Goal: Task Accomplishment & Management: Manage account settings

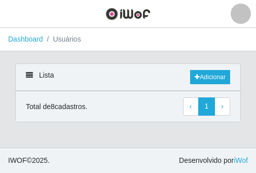
click at [109, 34] on ol "Dashboard Usuários" at bounding box center [128, 39] width 256 height 23
click at [108, 33] on ol "Dashboard Usuários" at bounding box center [128, 39] width 256 height 23
click at [89, 37] on ol "Dashboard Usuários" at bounding box center [128, 39] width 256 height 23
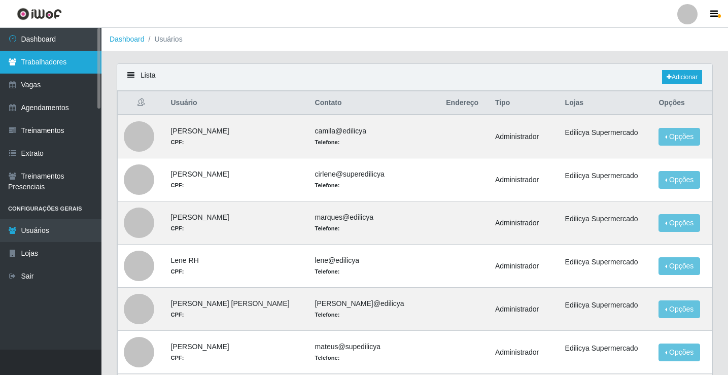
click at [52, 60] on link "Trabalhadores" at bounding box center [50, 62] width 101 height 23
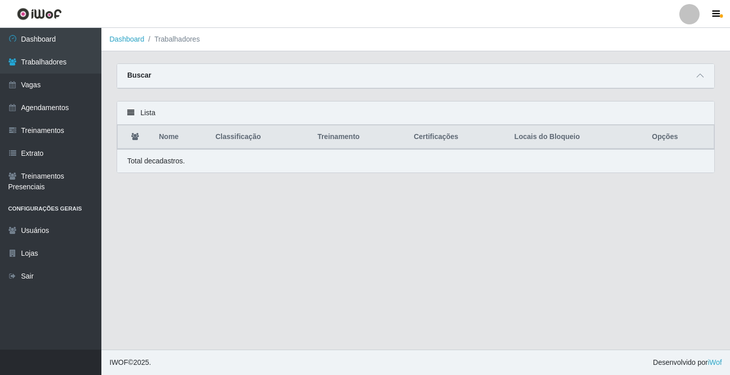
click at [166, 141] on th "Nome" at bounding box center [181, 137] width 56 height 24
click at [165, 142] on th "Nome" at bounding box center [181, 137] width 56 height 24
click at [166, 141] on th "Nome" at bounding box center [181, 137] width 56 height 24
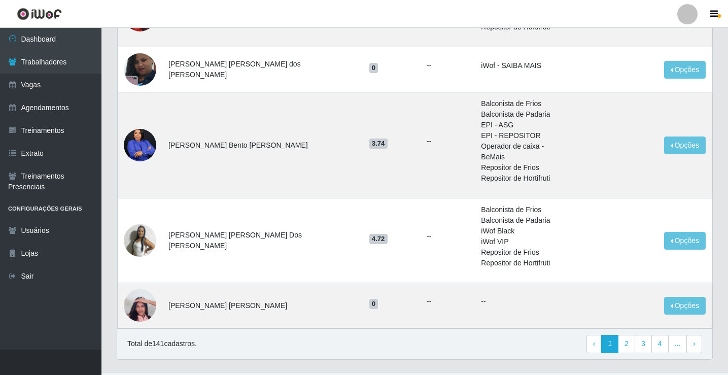
scroll to position [618, 0]
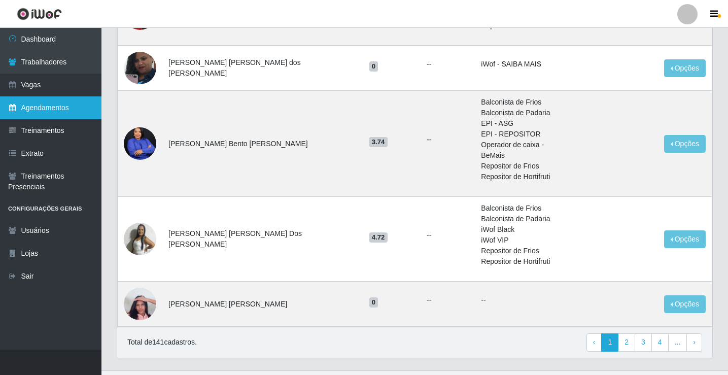
click at [75, 105] on link "Agendamentos" at bounding box center [50, 107] width 101 height 23
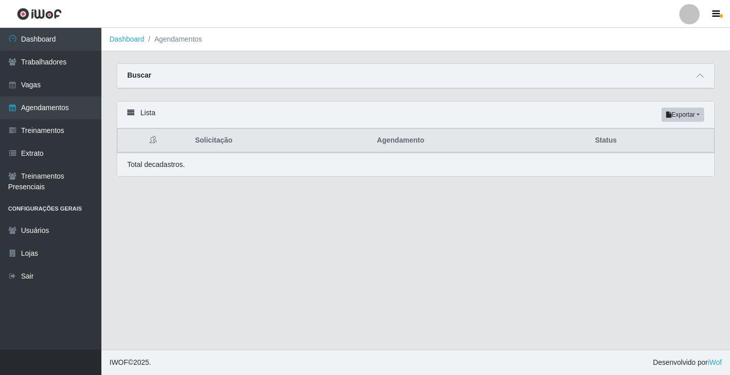
click at [256, 149] on th "Agendamento" at bounding box center [480, 141] width 218 height 24
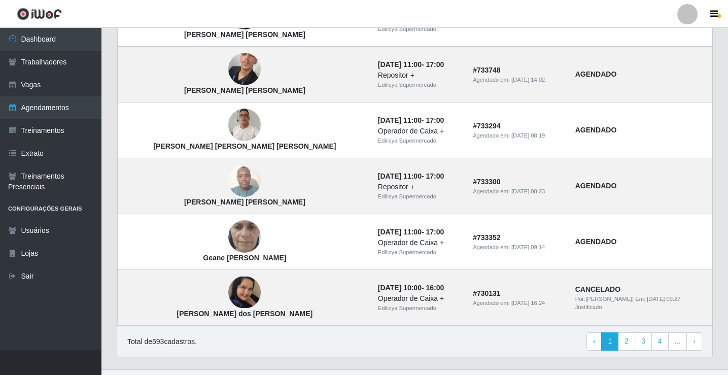
scroll to position [684, 0]
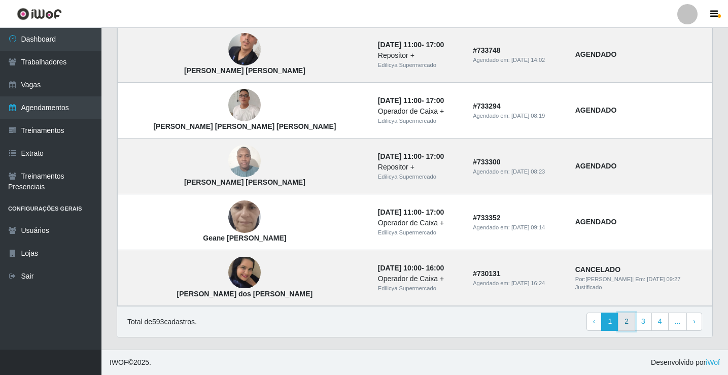
click at [256, 172] on link "2" at bounding box center [626, 321] width 17 height 18
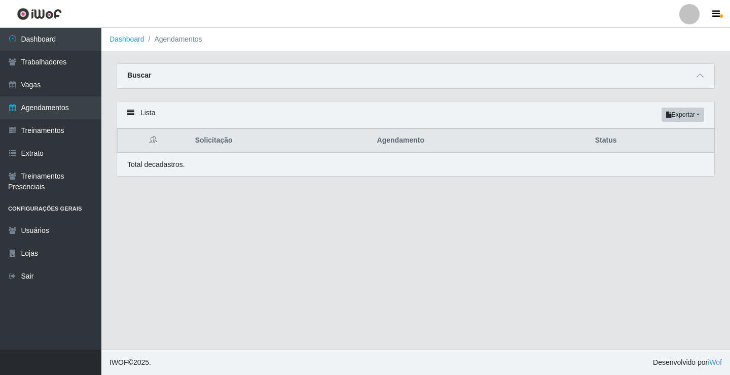
click at [221, 147] on th "Solicitação" at bounding box center [280, 141] width 182 height 24
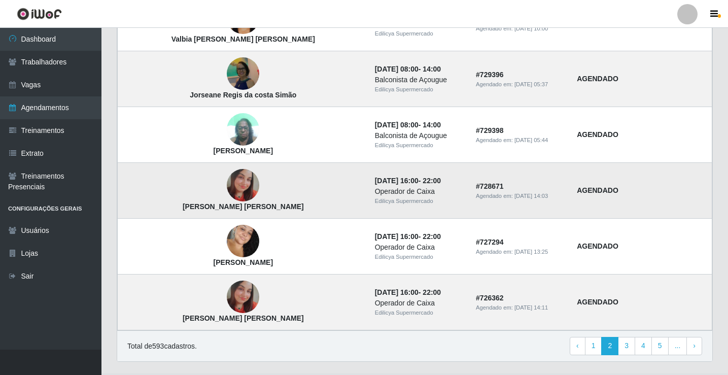
scroll to position [684, 0]
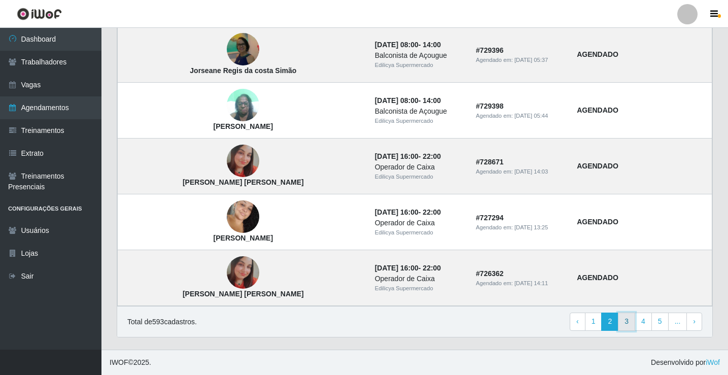
click at [626, 325] on link "3" at bounding box center [626, 321] width 17 height 18
click at [629, 325] on link "3" at bounding box center [626, 321] width 17 height 18
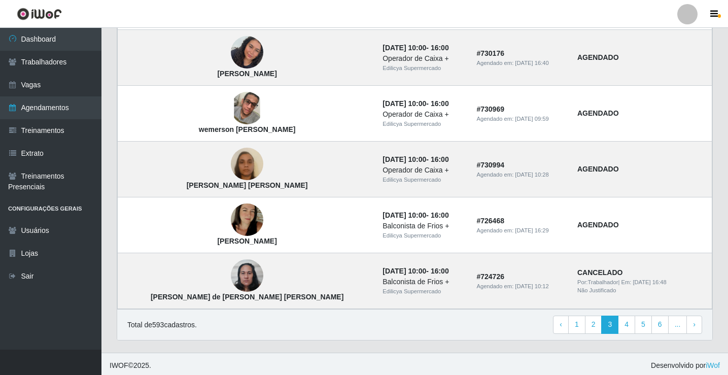
scroll to position [684, 0]
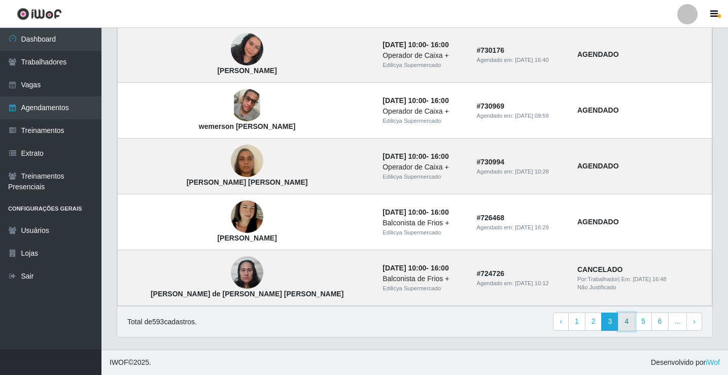
click at [631, 323] on link "4" at bounding box center [626, 321] width 17 height 18
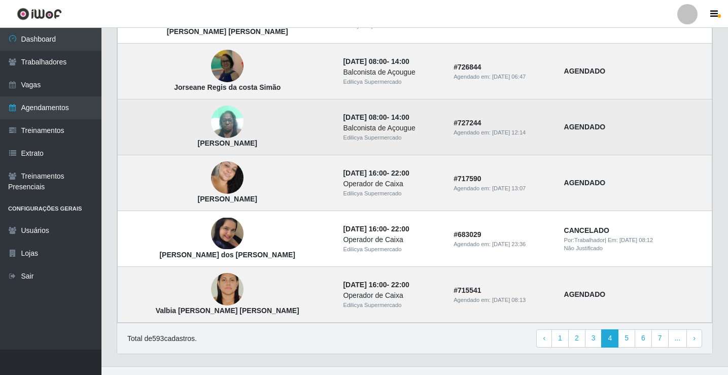
scroll to position [684, 0]
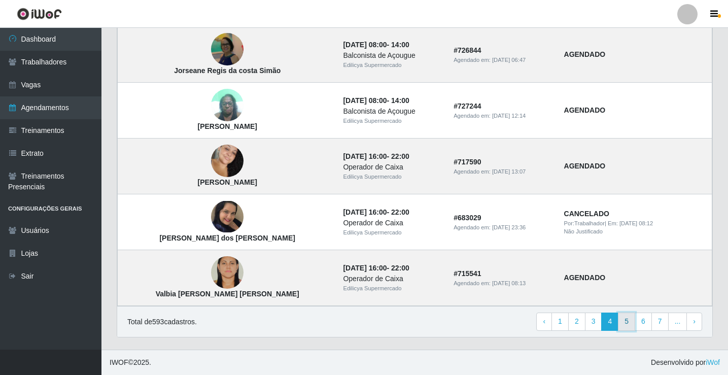
click at [628, 323] on link "5" at bounding box center [626, 321] width 17 height 18
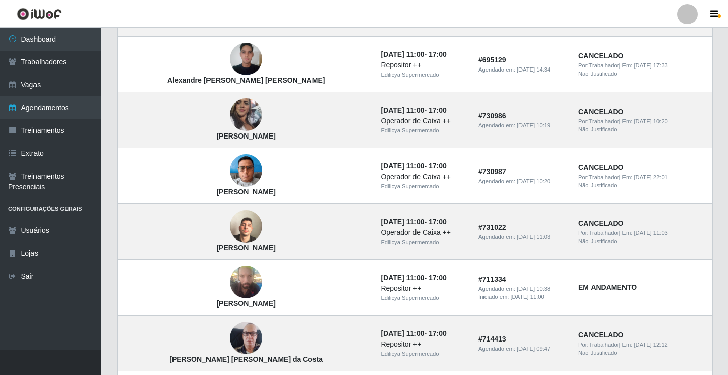
scroll to position [507, 0]
click at [58, 61] on link "Trabalhadores" at bounding box center [50, 62] width 101 height 23
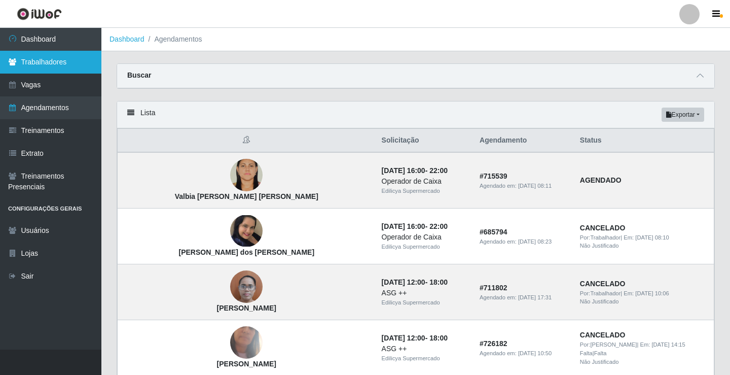
click at [58, 61] on link "Trabalhadores" at bounding box center [50, 62] width 101 height 23
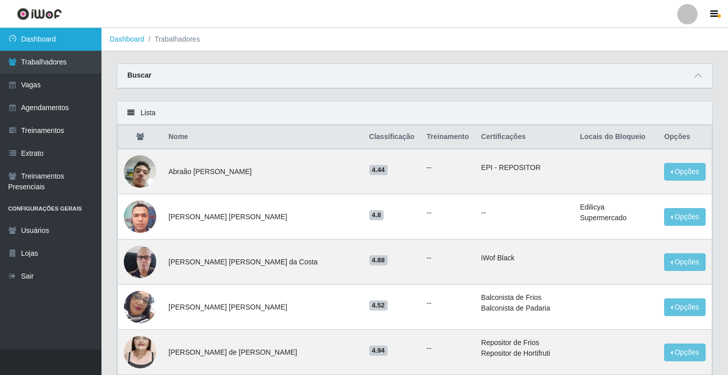
click at [35, 40] on link "Dashboard" at bounding box center [50, 39] width 101 height 23
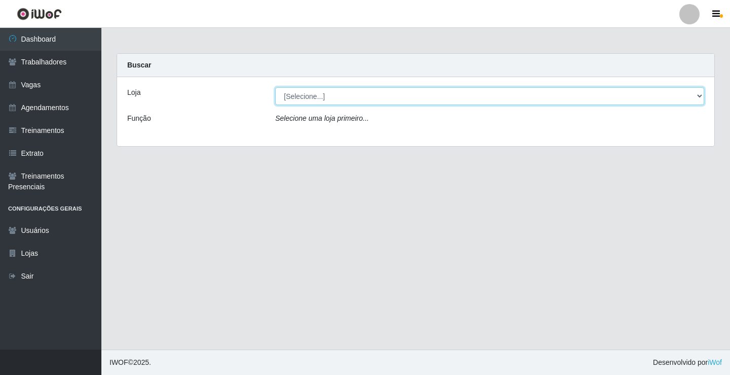
click at [316, 99] on select "[Selecione...] Edilicya Supermercado" at bounding box center [489, 96] width 429 height 18
select select "460"
click at [275, 87] on select "[Selecione...] Edilicya Supermercado" at bounding box center [489, 96] width 429 height 18
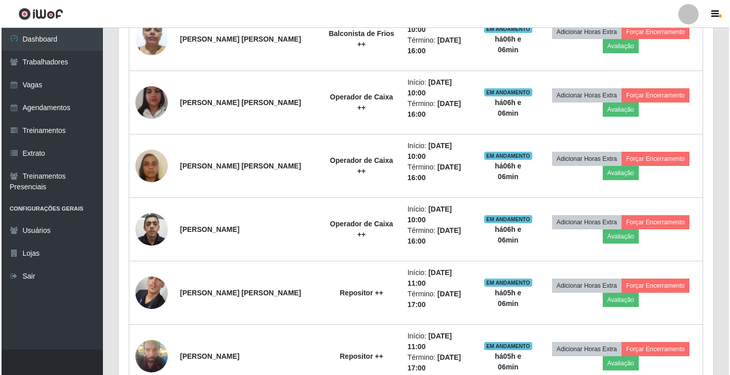
scroll to position [456, 0]
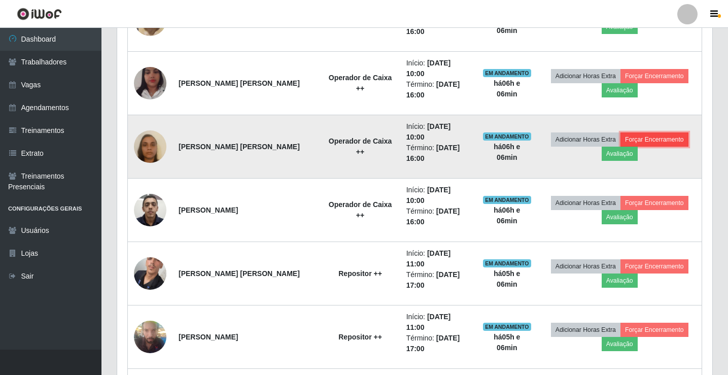
click at [653, 132] on button "Forçar Encerramento" at bounding box center [654, 139] width 68 height 14
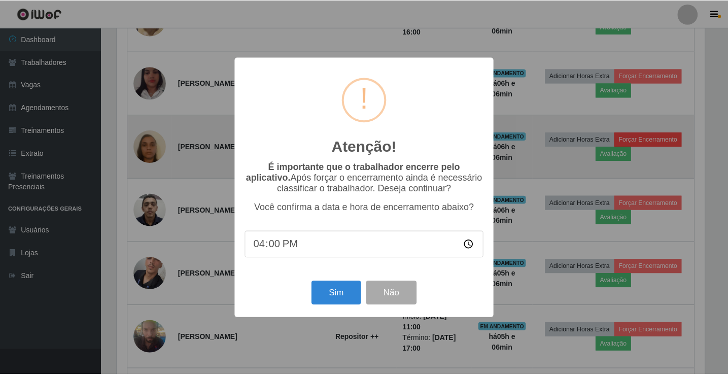
scroll to position [210, 590]
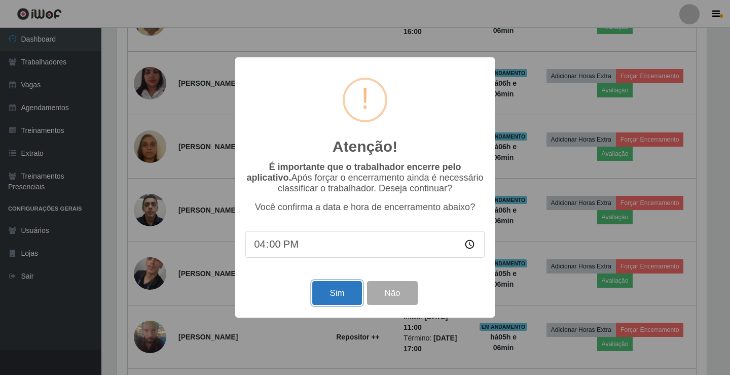
click at [340, 295] on button "Sim" at bounding box center [336, 293] width 49 height 24
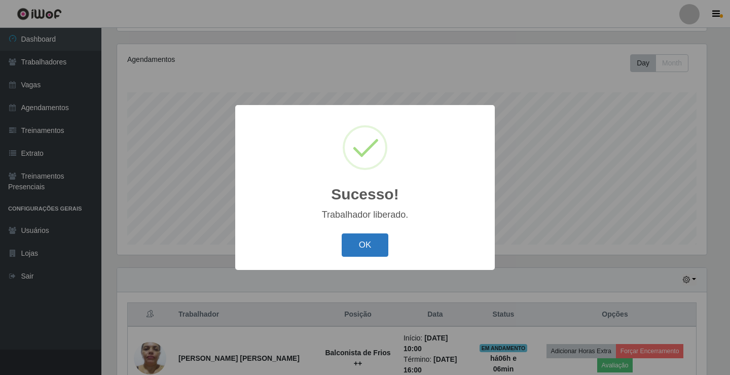
click at [378, 248] on button "OK" at bounding box center [365, 245] width 47 height 24
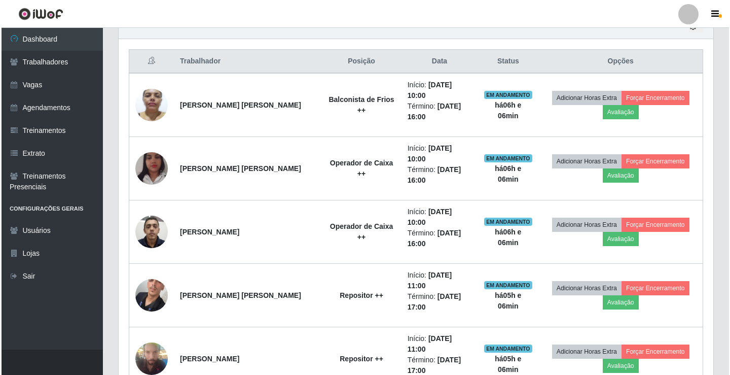
scroll to position [372, 0]
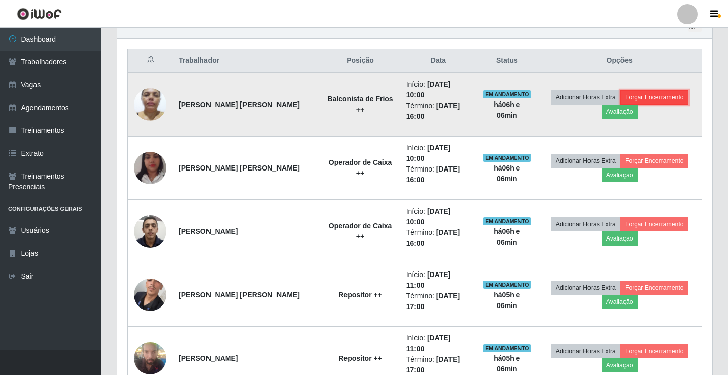
click at [631, 93] on button "Forçar Encerramento" at bounding box center [654, 97] width 68 height 14
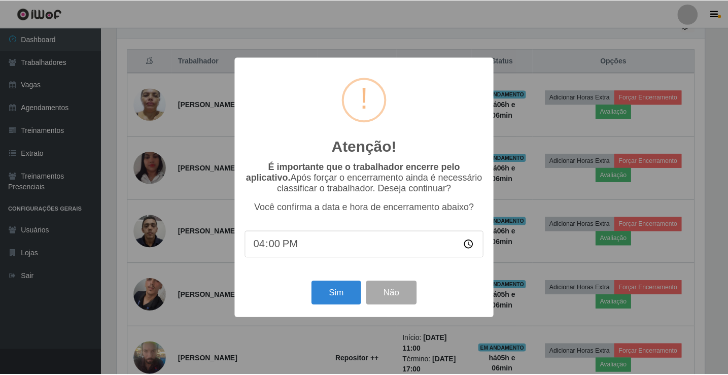
scroll to position [210, 590]
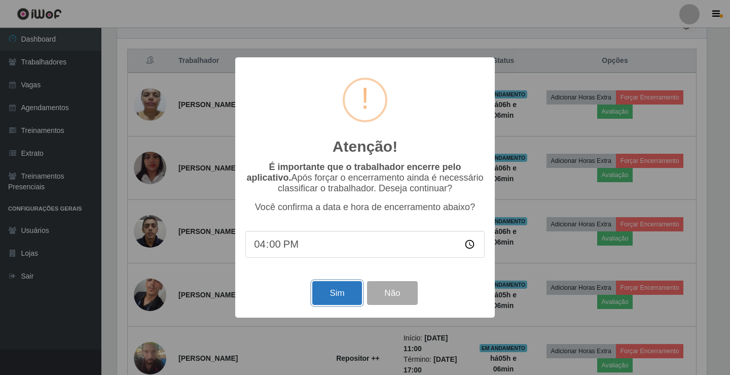
click at [336, 297] on button "Sim" at bounding box center [336, 293] width 49 height 24
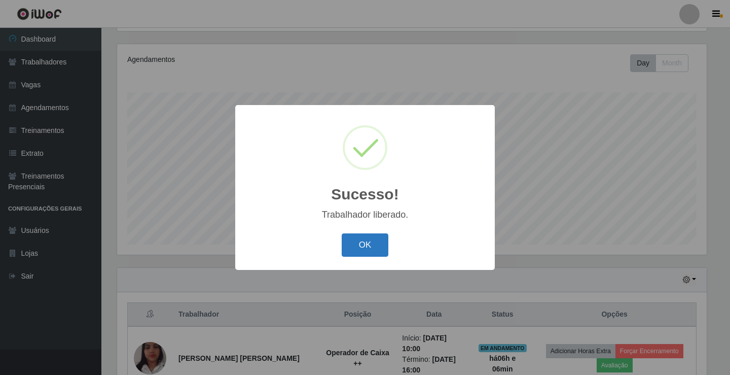
click at [352, 244] on button "OK" at bounding box center [365, 245] width 47 height 24
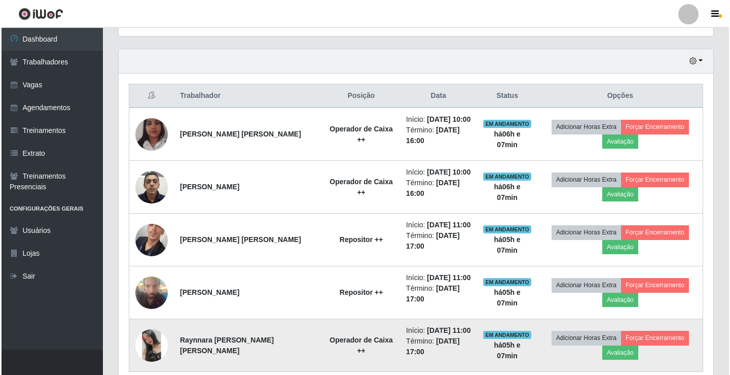
scroll to position [382, 0]
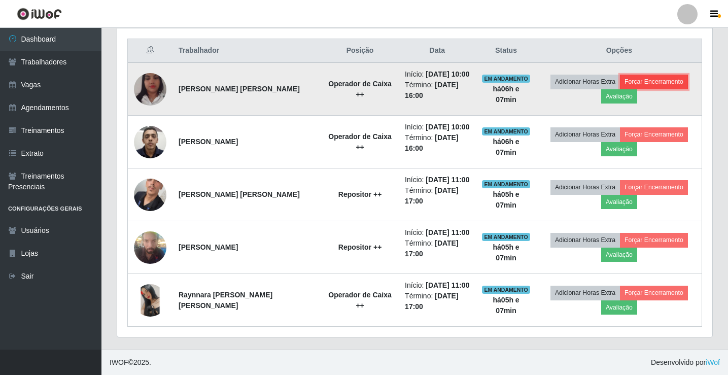
click at [656, 84] on button "Forçar Encerramento" at bounding box center [654, 82] width 68 height 14
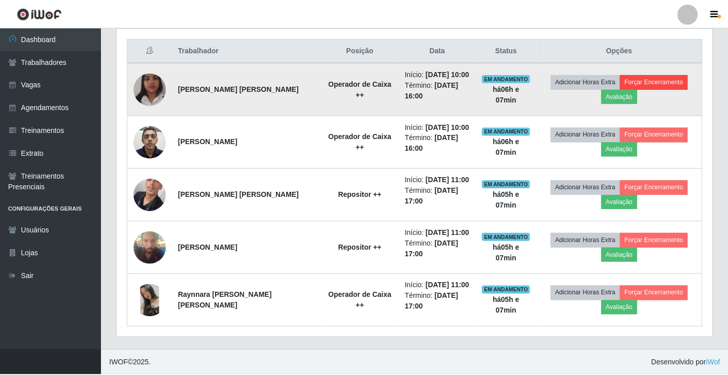
scroll to position [210, 590]
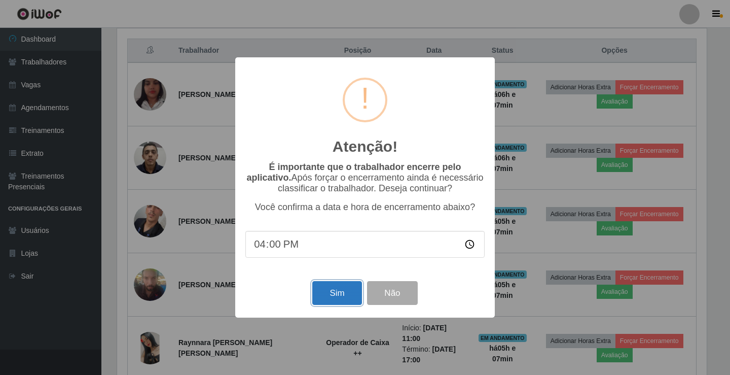
click at [330, 298] on button "Sim" at bounding box center [336, 293] width 49 height 24
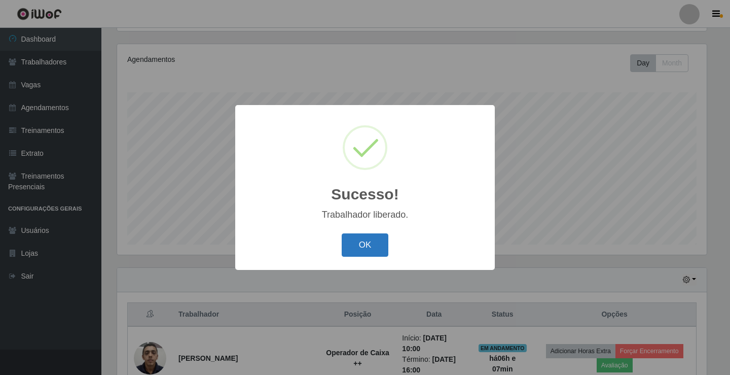
click at [347, 244] on button "OK" at bounding box center [365, 245] width 47 height 24
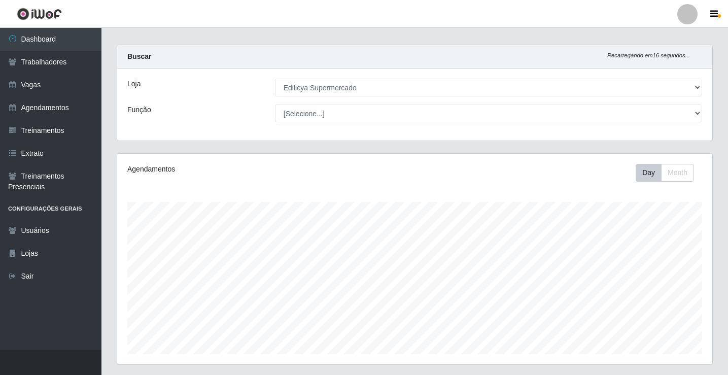
scroll to position [0, 0]
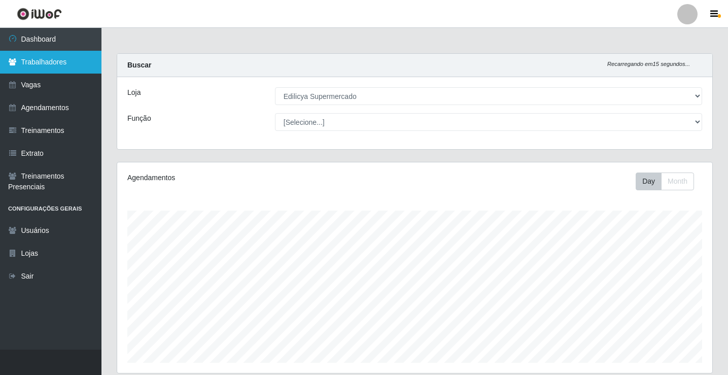
click at [73, 64] on link "Trabalhadores" at bounding box center [50, 62] width 101 height 23
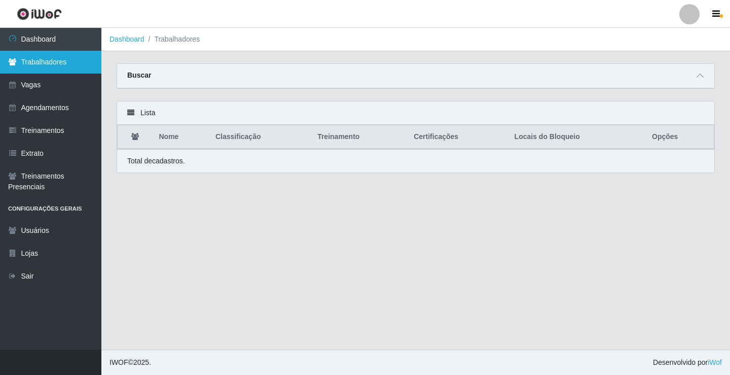
click at [73, 64] on link "Trabalhadores" at bounding box center [50, 62] width 101 height 23
click at [172, 144] on th "Nome" at bounding box center [181, 137] width 56 height 24
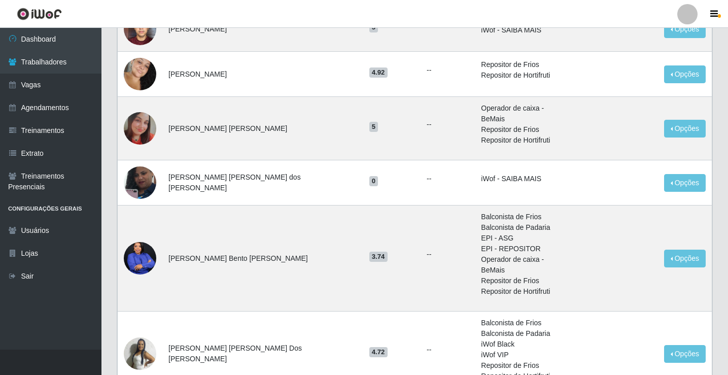
scroll to position [618, 0]
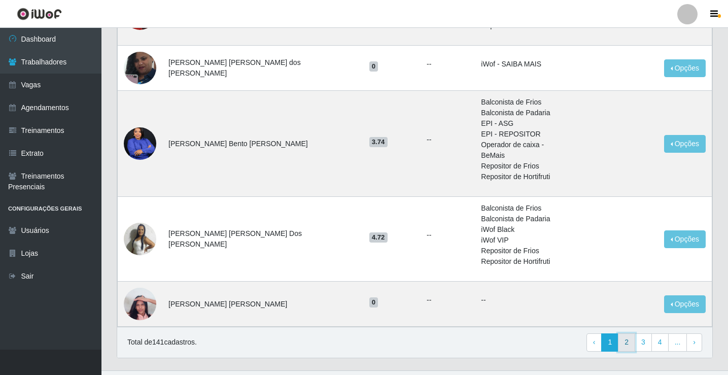
click at [631, 333] on link "2" at bounding box center [626, 342] width 17 height 18
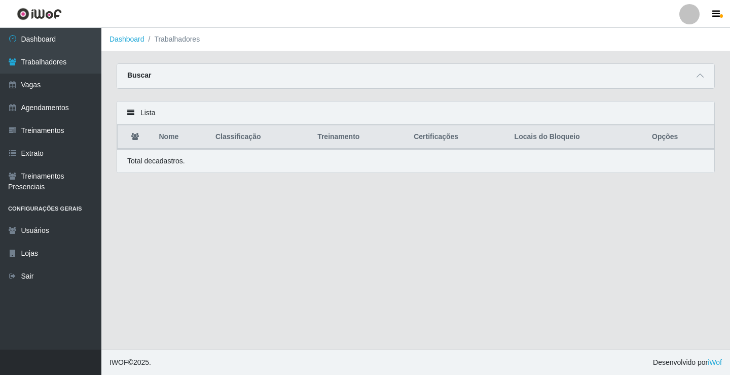
click at [173, 140] on th "Nome" at bounding box center [181, 137] width 56 height 24
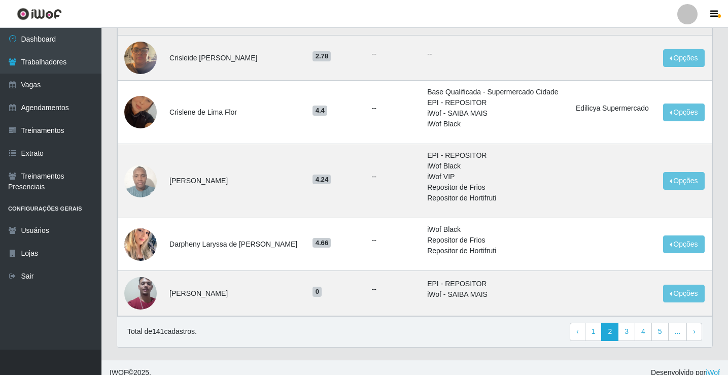
scroll to position [789, 0]
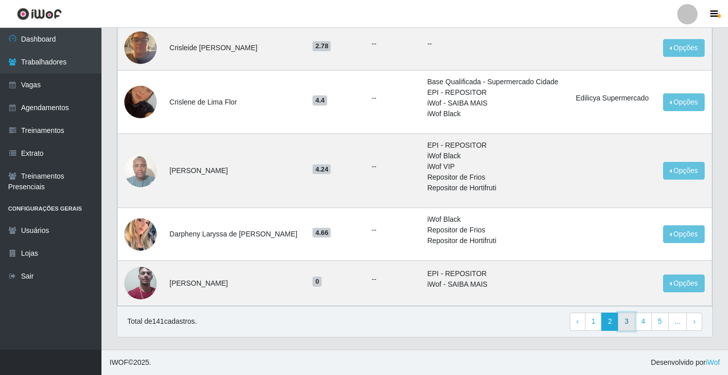
click at [629, 324] on link "3" at bounding box center [626, 321] width 17 height 18
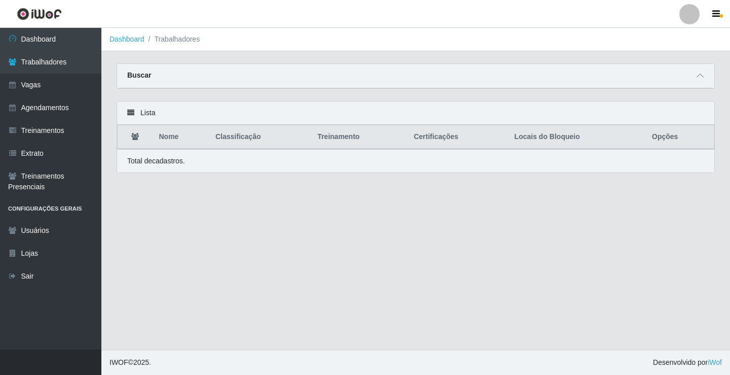
click at [171, 142] on th "Nome" at bounding box center [181, 137] width 56 height 24
click at [172, 143] on th "Nome" at bounding box center [181, 137] width 56 height 24
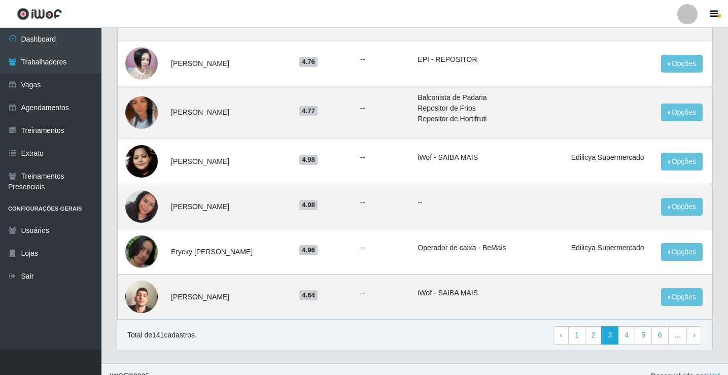
scroll to position [673, 0]
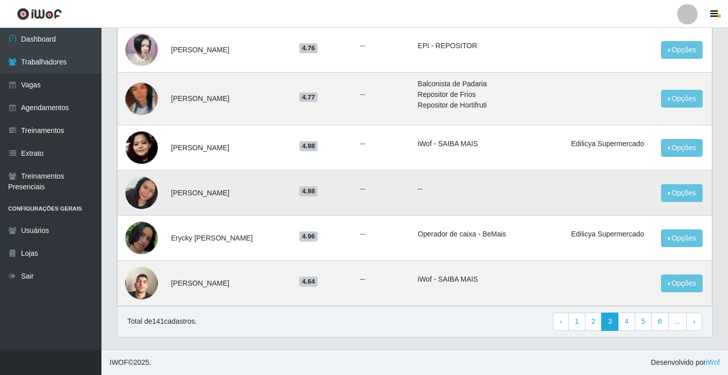
click at [148, 193] on img at bounding box center [141, 192] width 32 height 33
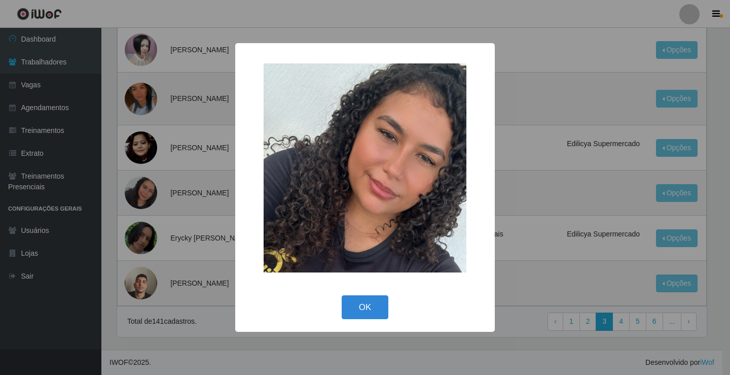
click at [333, 171] on img at bounding box center [365, 167] width 203 height 209
click at [332, 173] on img at bounding box center [365, 167] width 203 height 209
click at [335, 172] on img at bounding box center [365, 167] width 203 height 209
click at [335, 173] on img at bounding box center [365, 167] width 203 height 209
click at [137, 148] on div "× OK Cancel" at bounding box center [365, 187] width 730 height 375
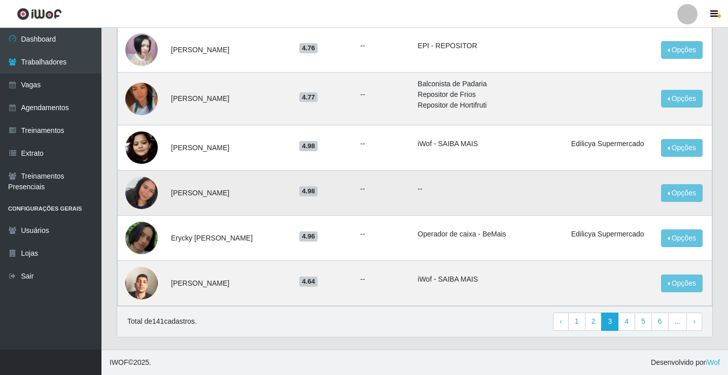
click at [150, 193] on img at bounding box center [141, 192] width 32 height 33
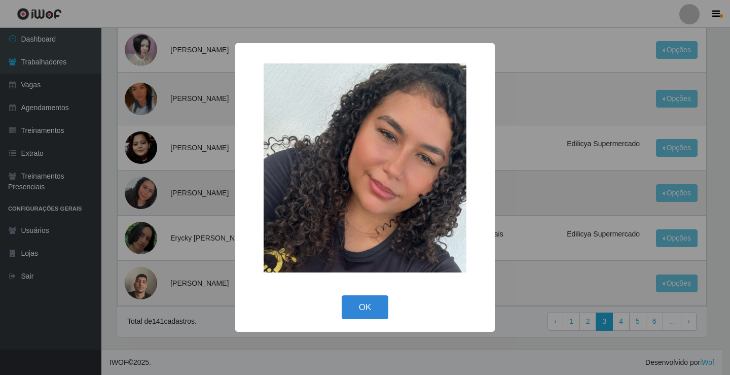
click at [150, 193] on div "× OK Cancel" at bounding box center [365, 187] width 730 height 375
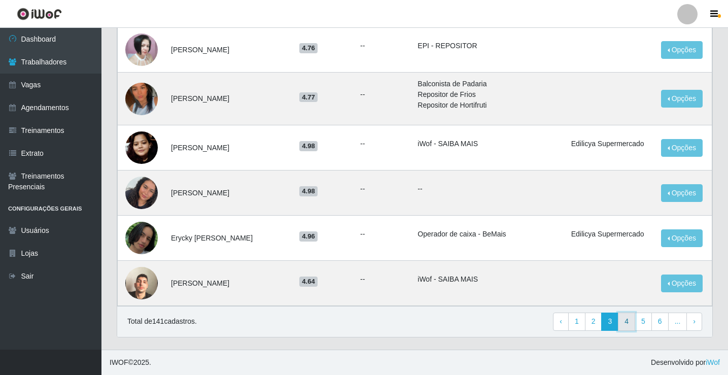
click at [632, 322] on link "4" at bounding box center [626, 321] width 17 height 18
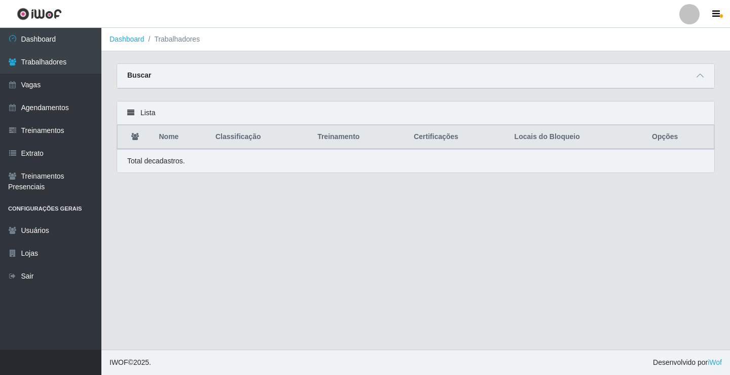
click at [164, 142] on th "Nome" at bounding box center [181, 137] width 56 height 24
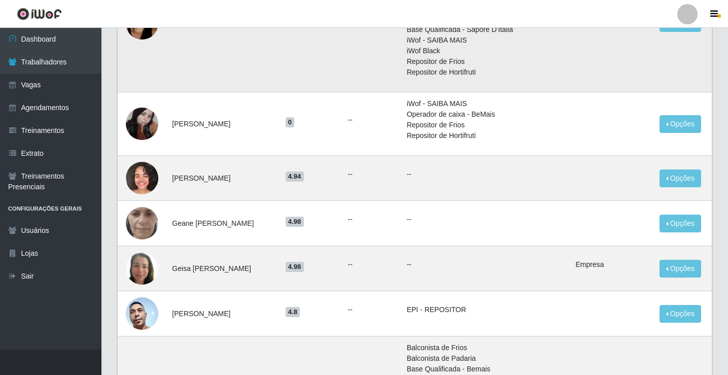
scroll to position [507, 0]
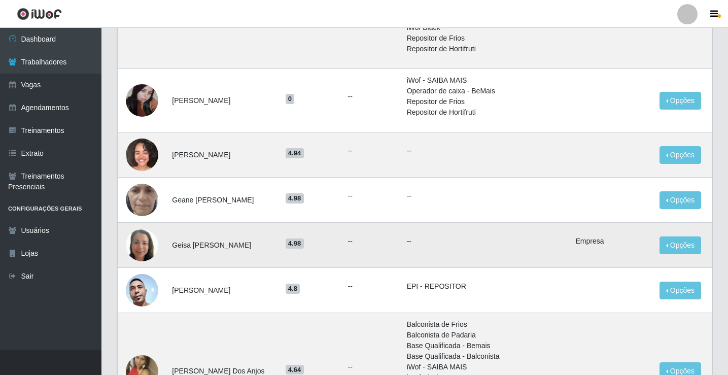
click at [138, 244] on img at bounding box center [142, 245] width 32 height 58
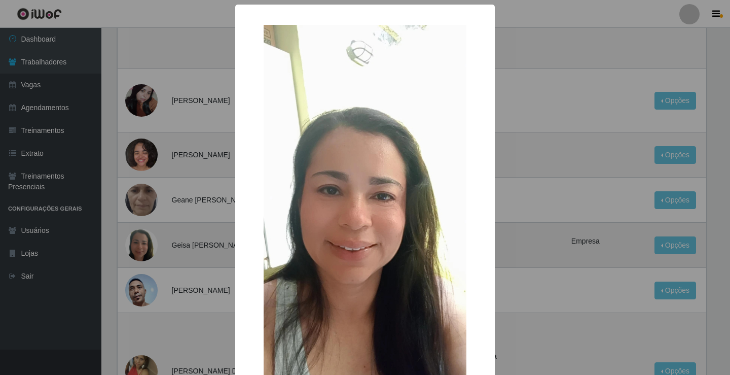
click at [138, 244] on div "× OK Cancel" at bounding box center [365, 187] width 730 height 375
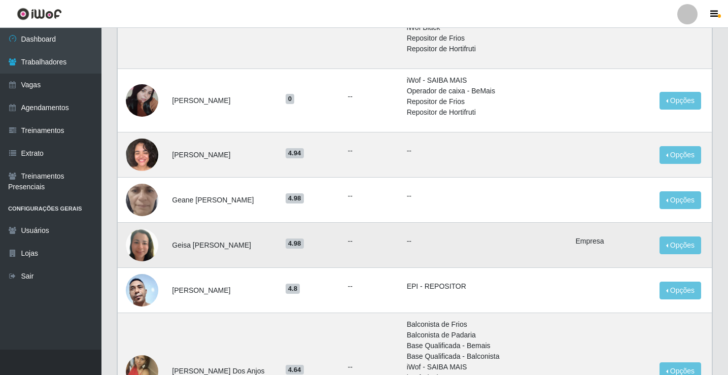
click at [158, 243] on td at bounding box center [142, 245] width 49 height 45
click at [137, 242] on img at bounding box center [142, 245] width 32 height 58
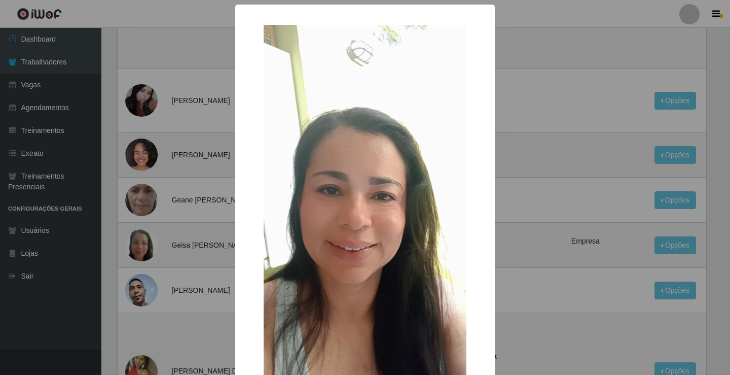
click at [151, 242] on div "× OK Cancel" at bounding box center [365, 187] width 730 height 375
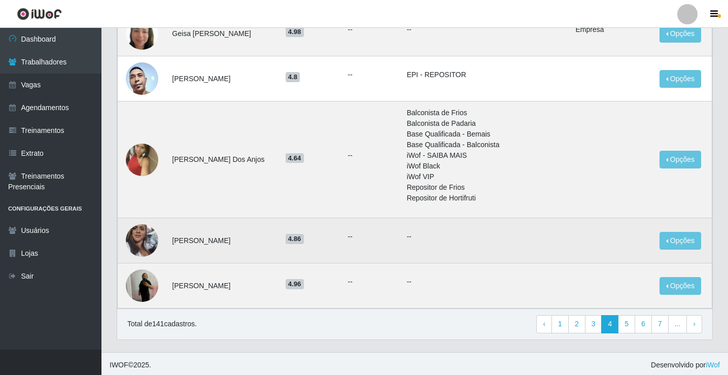
scroll to position [722, 0]
